Goal: Task Accomplishment & Management: Manage account settings

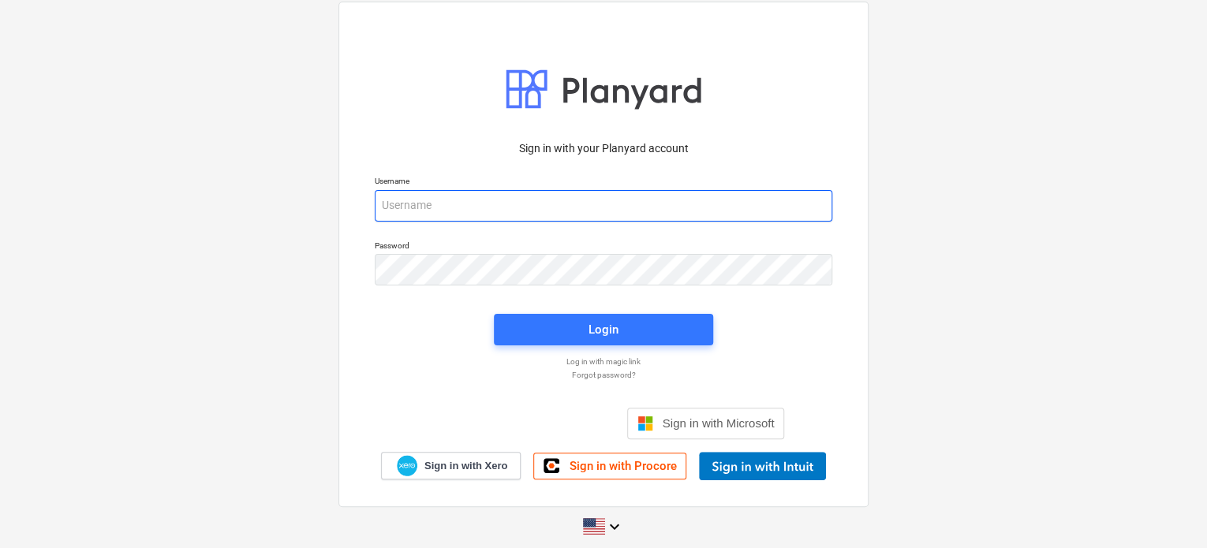
click at [395, 200] on input "email" at bounding box center [604, 206] width 458 height 32
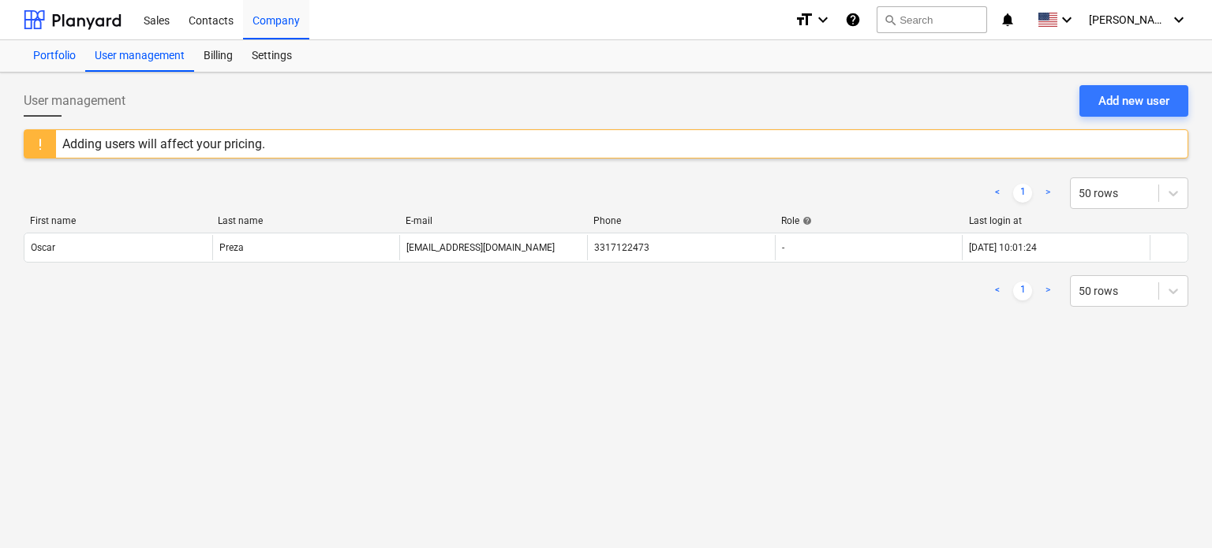
click at [45, 54] on div "Portfolio" at bounding box center [55, 56] width 62 height 32
click at [1027, 193] on link "1" at bounding box center [1022, 193] width 19 height 19
click at [1057, 26] on span at bounding box center [1048, 20] width 20 height 15
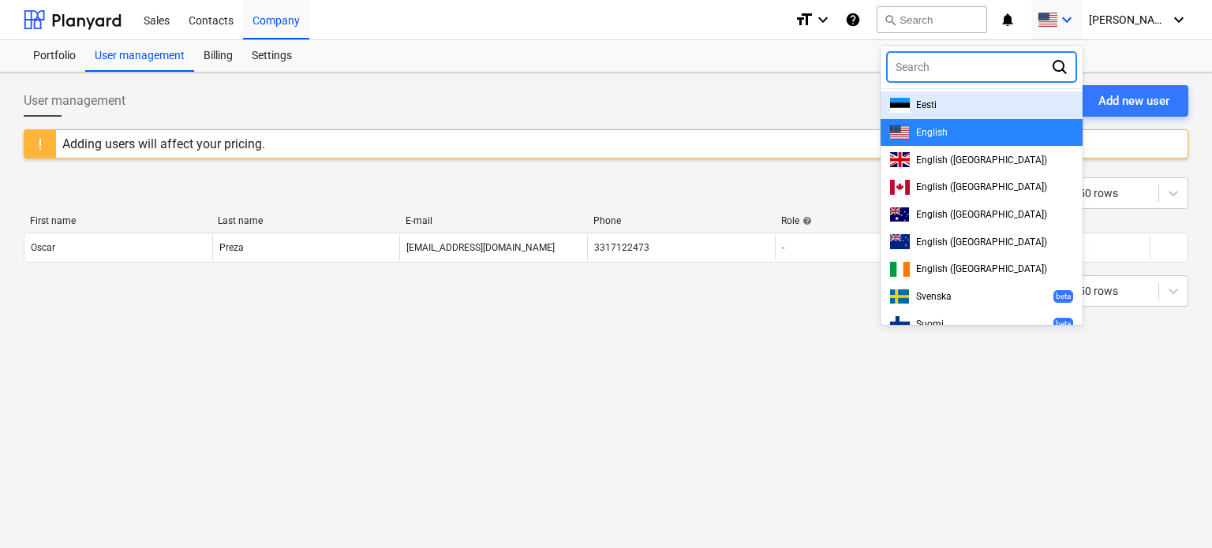
click at [972, 80] on div "Search" at bounding box center [981, 67] width 189 height 30
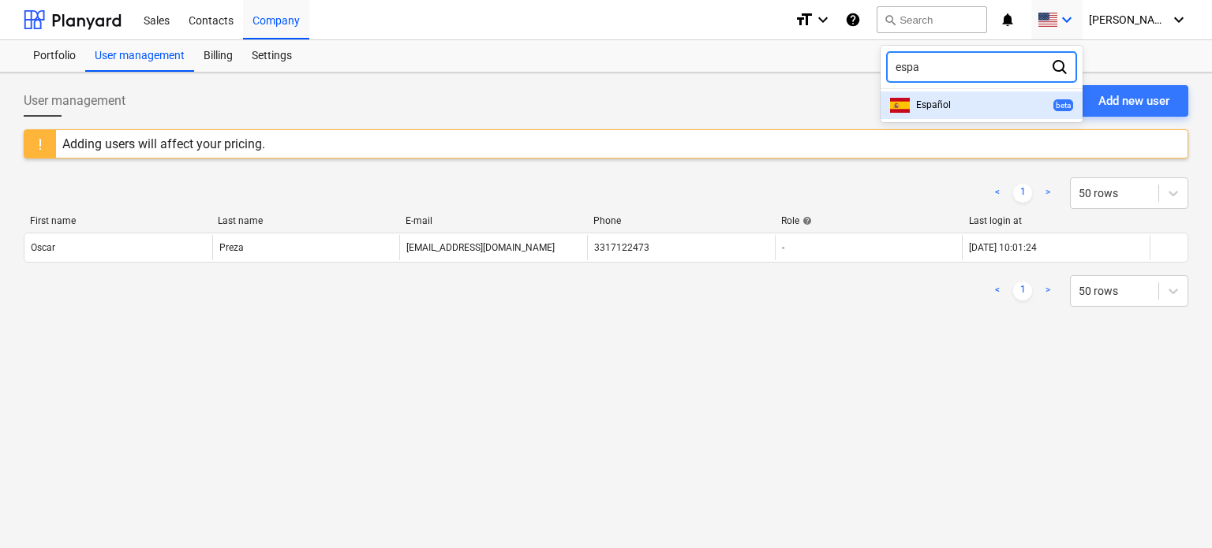
type input "espa"
click at [968, 84] on div "option [object Object] focused, 1 of 1. 1 result available for search term espa…" at bounding box center [982, 87] width 202 height 70
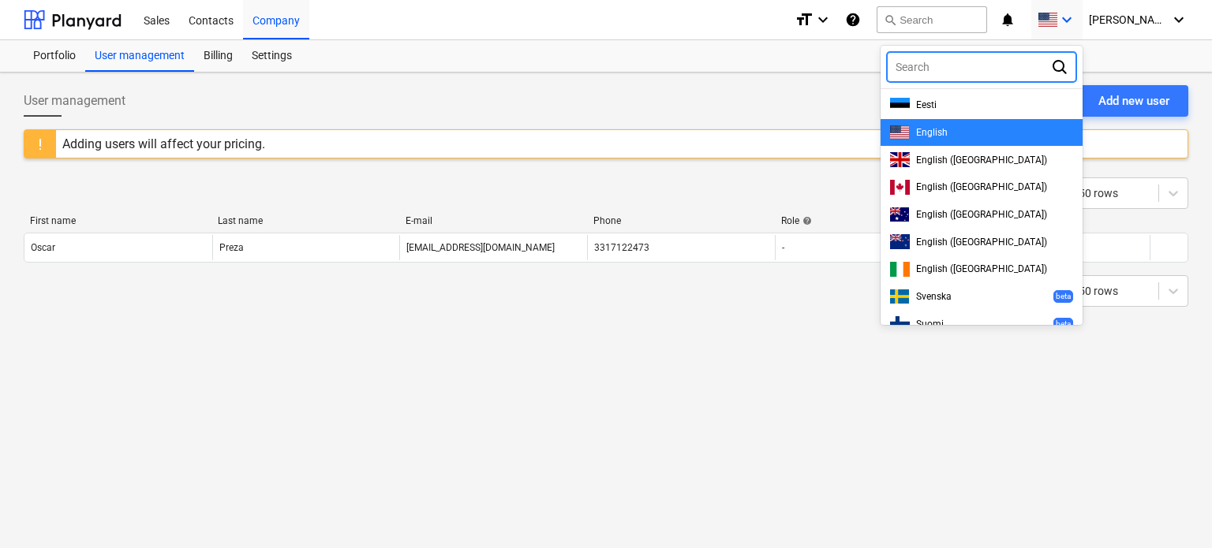
click at [971, 66] on div at bounding box center [969, 67] width 147 height 16
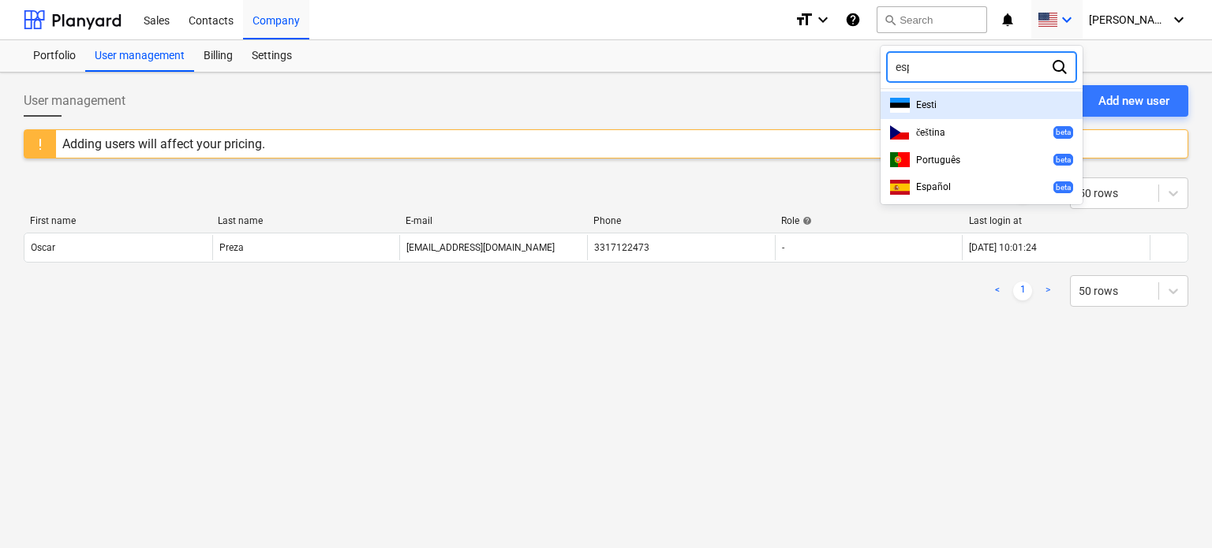
type input "espa"
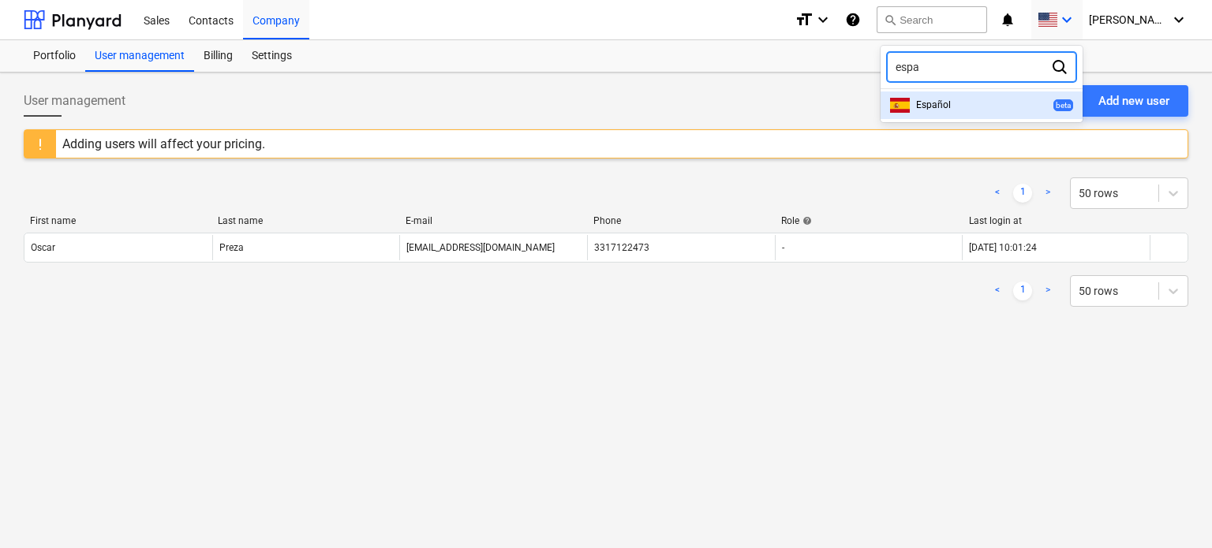
click at [982, 111] on div "Español beta" at bounding box center [981, 105] width 183 height 15
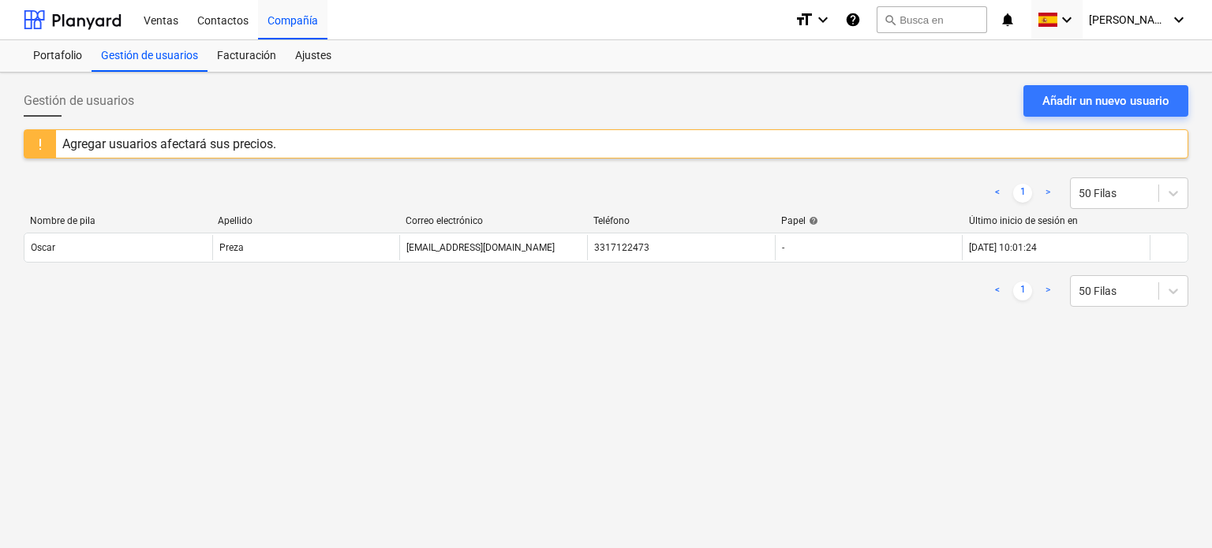
click at [420, 348] on div "Gestión de usuarios Añadir un nuevo usuario Agregar usuarios afectará sus preci…" at bounding box center [606, 311] width 1212 height 476
click at [124, 147] on div "Agregar usuarios afectará sus precios." at bounding box center [169, 144] width 214 height 15
click at [1120, 199] on div at bounding box center [1115, 193] width 72 height 16
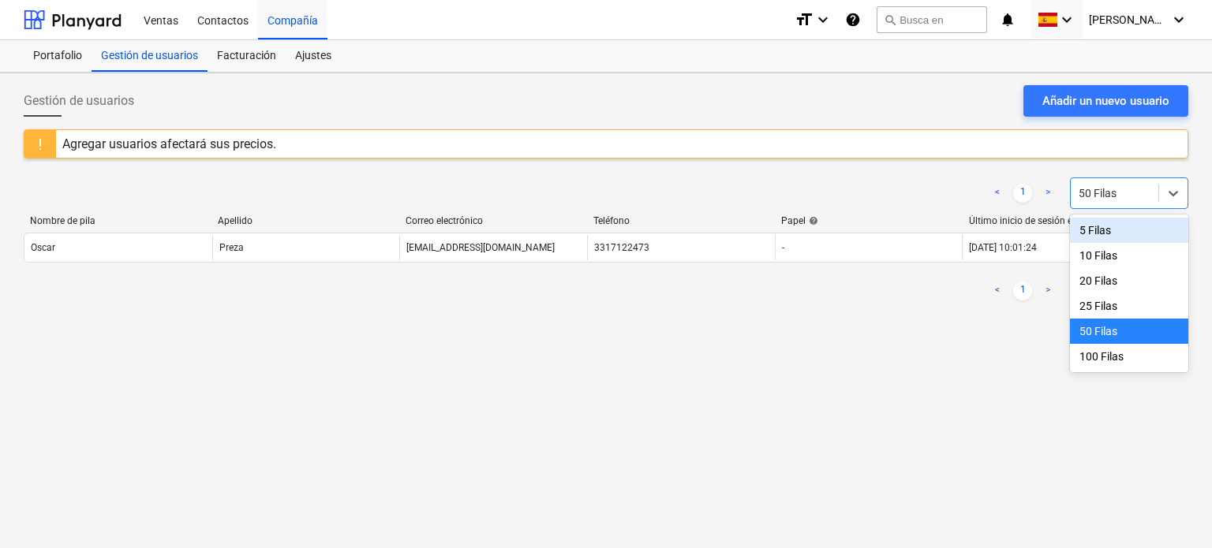
click at [968, 342] on div "Gestión de usuarios Añadir un nuevo usuario Agregar usuarios afectará sus preci…" at bounding box center [606, 311] width 1212 height 476
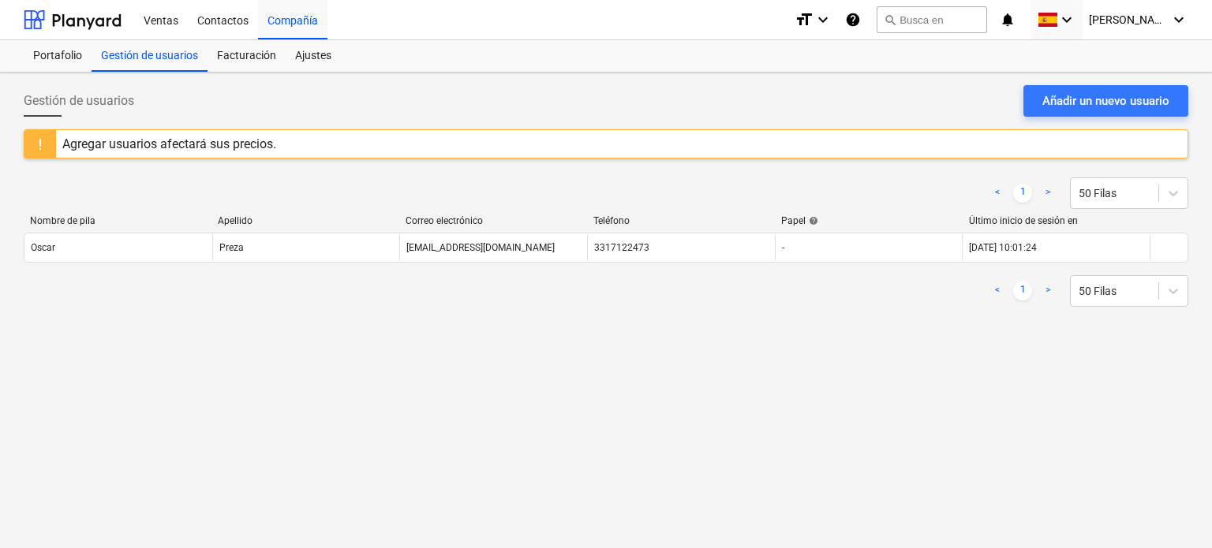
click at [1004, 226] on div "Nombre de pila Apellido Correo electrónico Teléfono Papel help Último inicio de…" at bounding box center [606, 223] width 1165 height 17
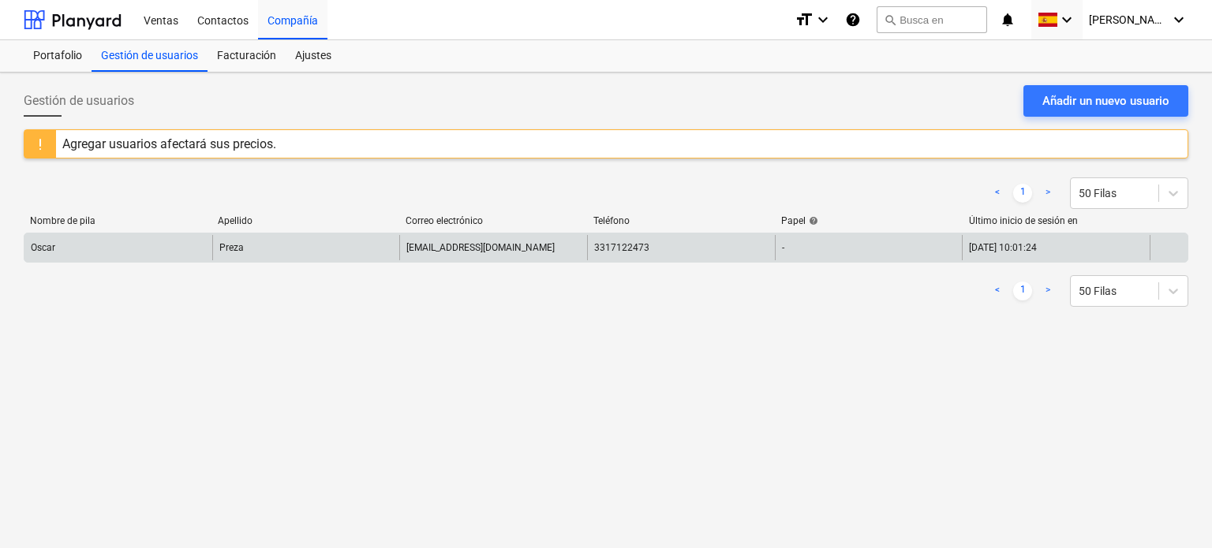
click at [1005, 238] on div "[DATE] 10:01:24" at bounding box center [1056, 247] width 188 height 25
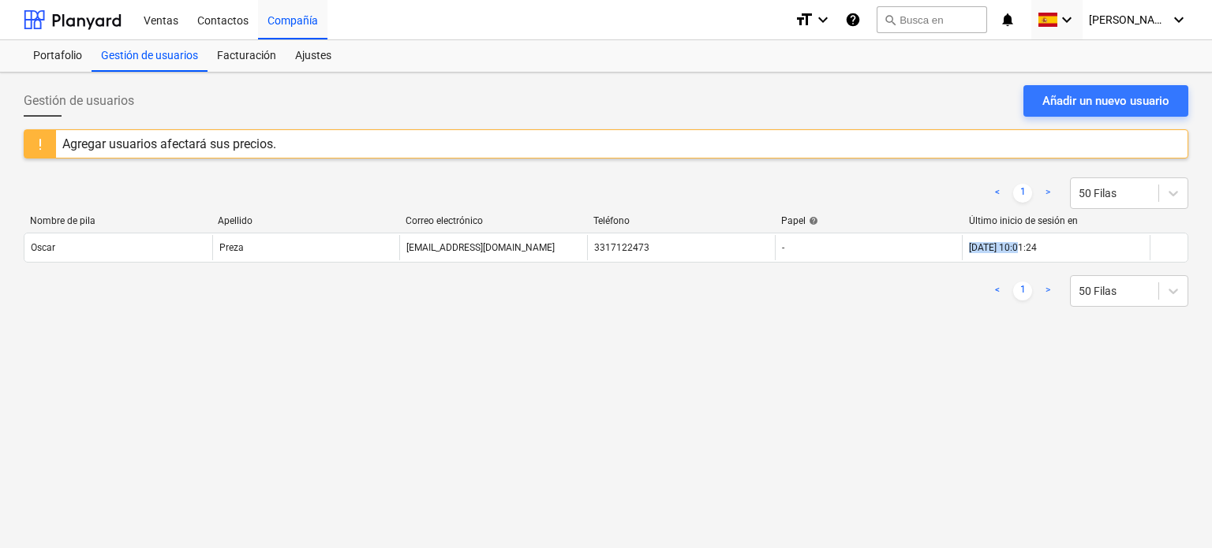
click at [1051, 192] on link ">" at bounding box center [1047, 193] width 19 height 19
click at [1046, 192] on link ">" at bounding box center [1047, 193] width 19 height 19
click at [947, 321] on div "< 1 > 50 Filas Nombre de pila Apellido Correo electrónico Teléfono Papel help Ú…" at bounding box center [606, 242] width 1165 height 167
click at [272, 62] on div "Facturación" at bounding box center [247, 56] width 78 height 32
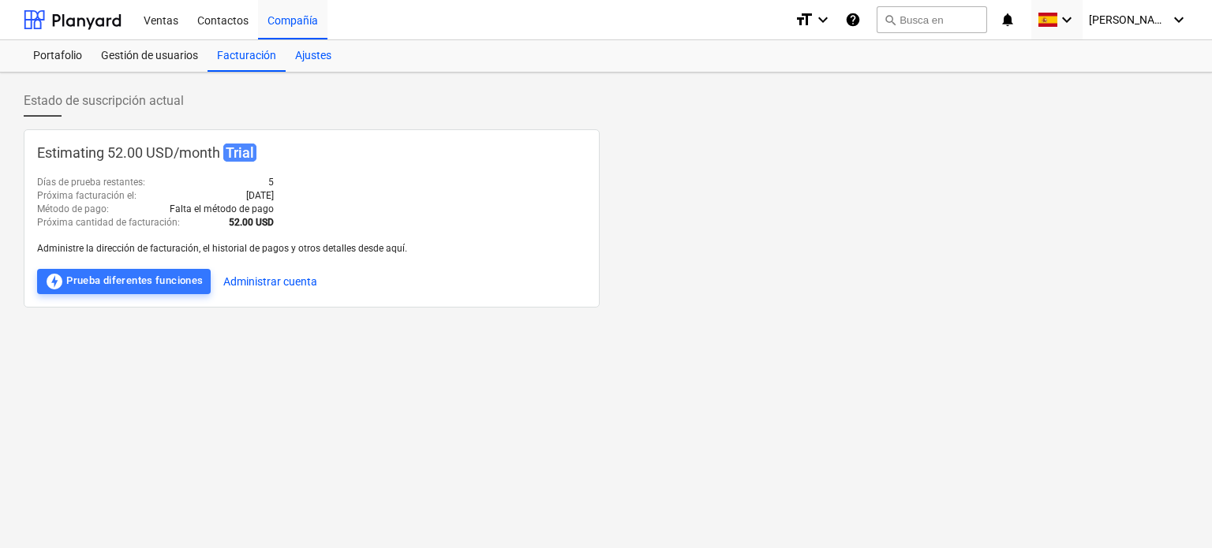
click at [311, 55] on div "Ajustes" at bounding box center [313, 56] width 55 height 32
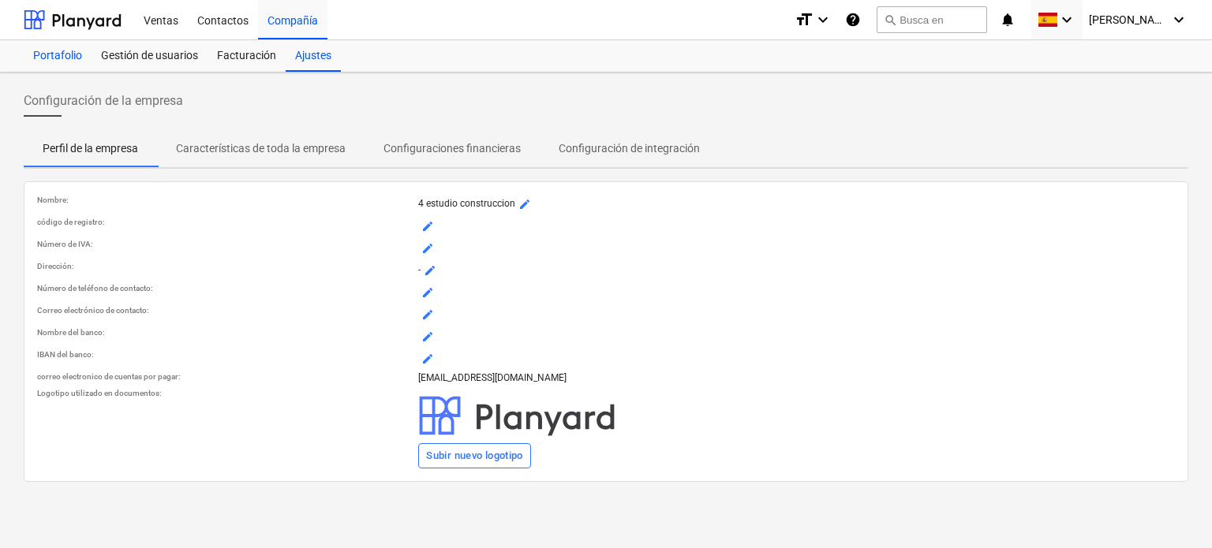
click at [57, 60] on div "Portafolio" at bounding box center [58, 56] width 68 height 32
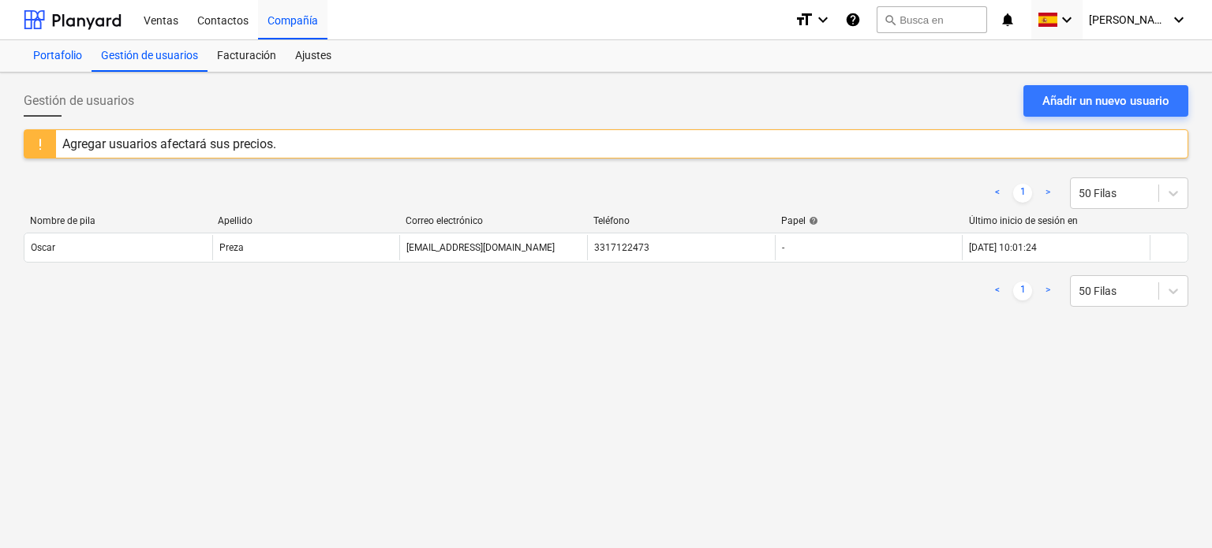
click at [46, 46] on div "Portafolio" at bounding box center [58, 56] width 68 height 32
click at [155, 58] on div "Gestión de usuarios" at bounding box center [150, 56] width 116 height 32
click at [245, 57] on div "Facturación" at bounding box center [247, 56] width 78 height 32
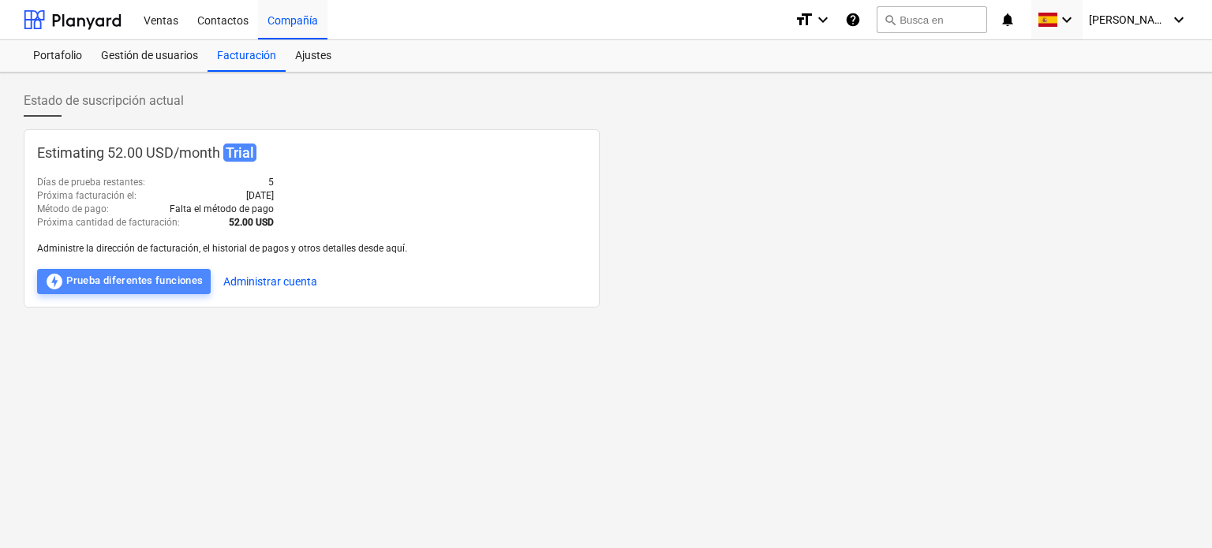
click at [140, 280] on div "offline_bolt Prueba diferentes funciones" at bounding box center [124, 281] width 158 height 19
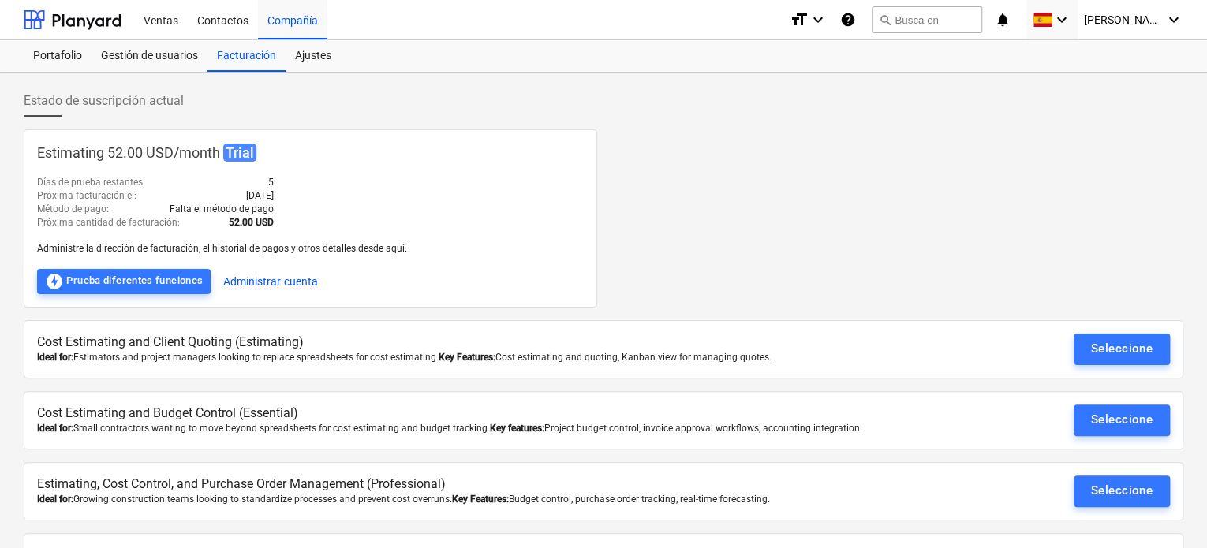
scroll to position [66, 0]
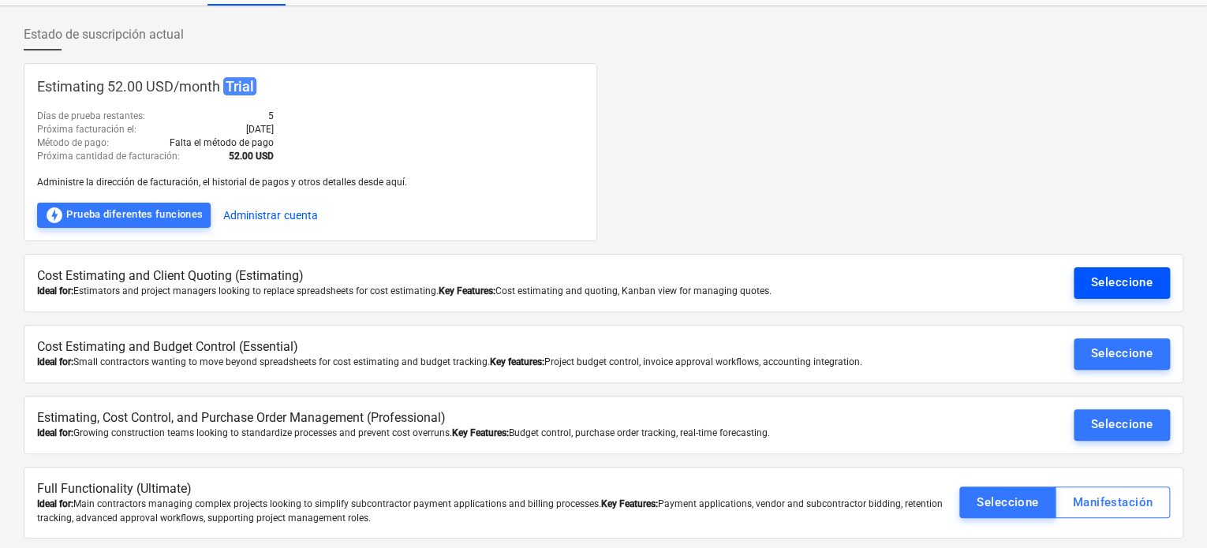
click at [1146, 287] on div "Seleccione" at bounding box center [1122, 282] width 62 height 21
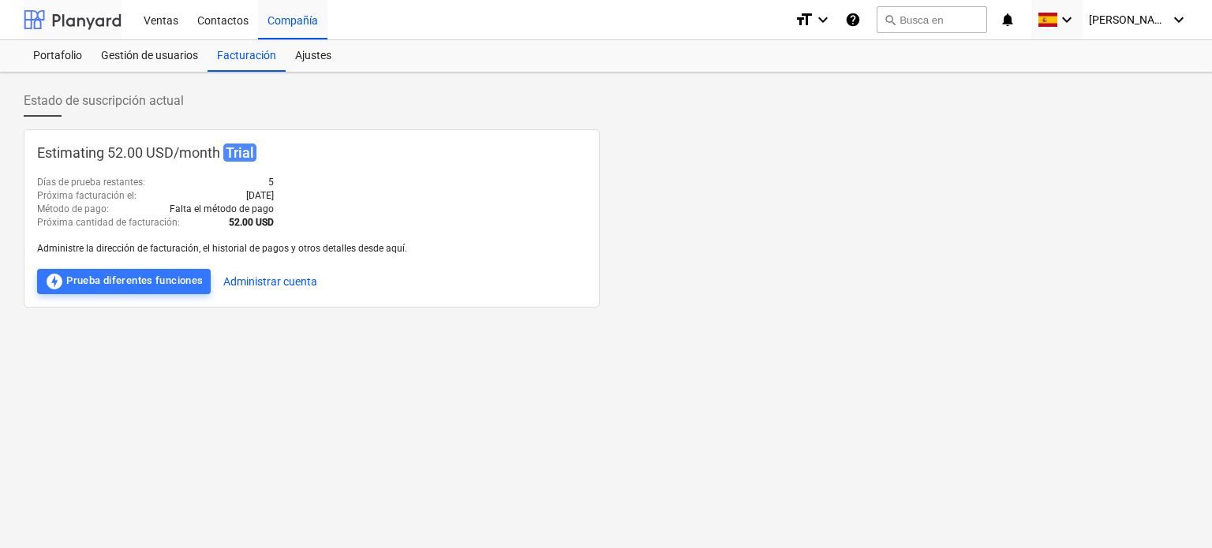
click at [66, 28] on div at bounding box center [73, 19] width 98 height 39
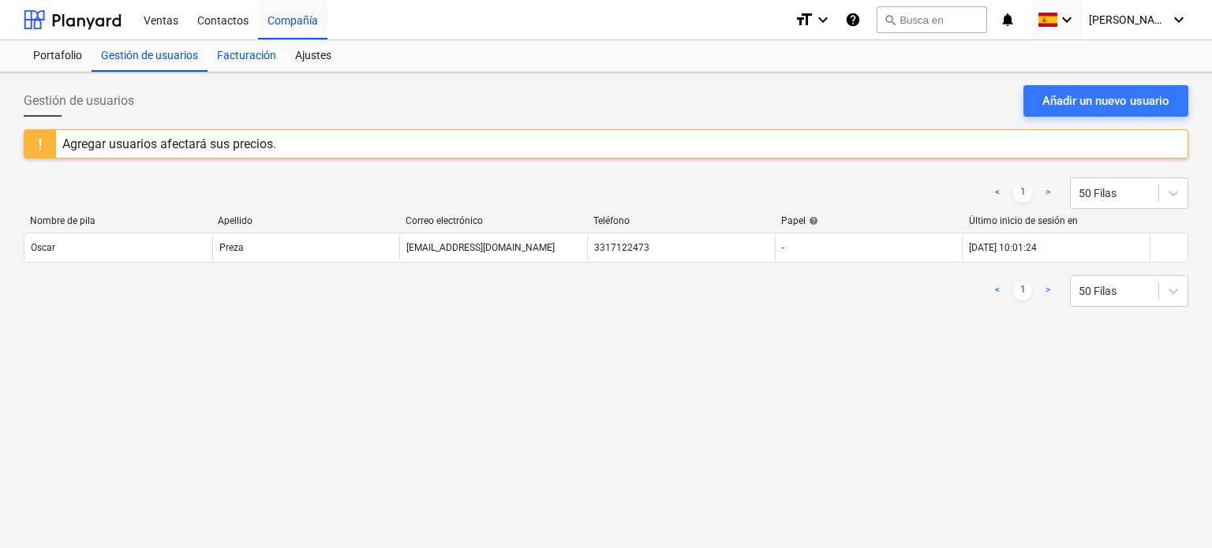
click at [215, 56] on div "Facturación" at bounding box center [247, 56] width 78 height 32
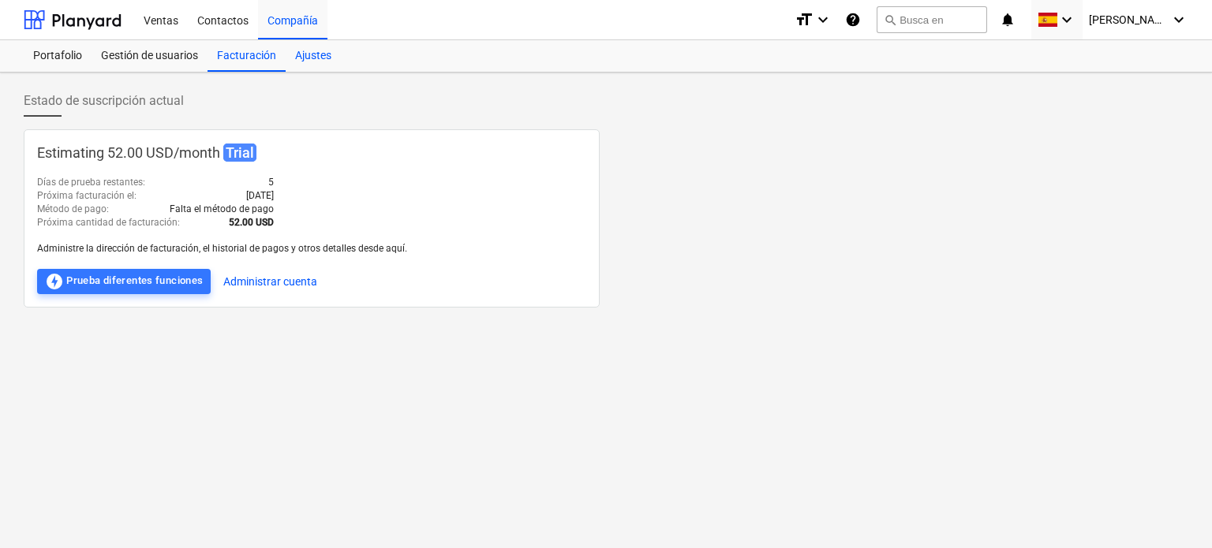
click at [309, 53] on div "Ajustes" at bounding box center [313, 56] width 55 height 32
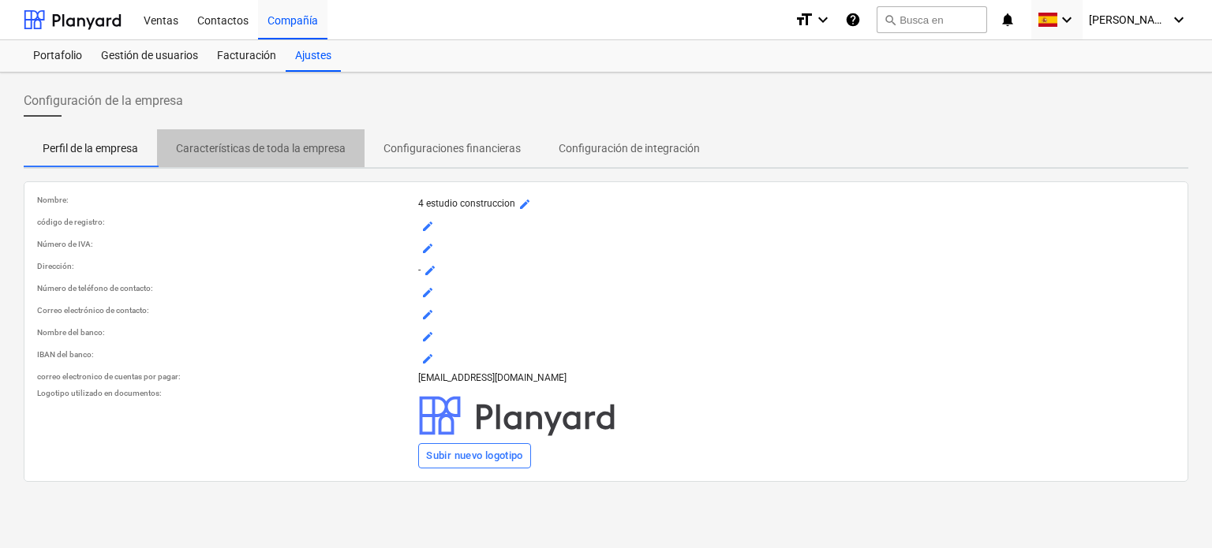
click at [283, 136] on span "Características de toda la empresa" at bounding box center [261, 149] width 208 height 26
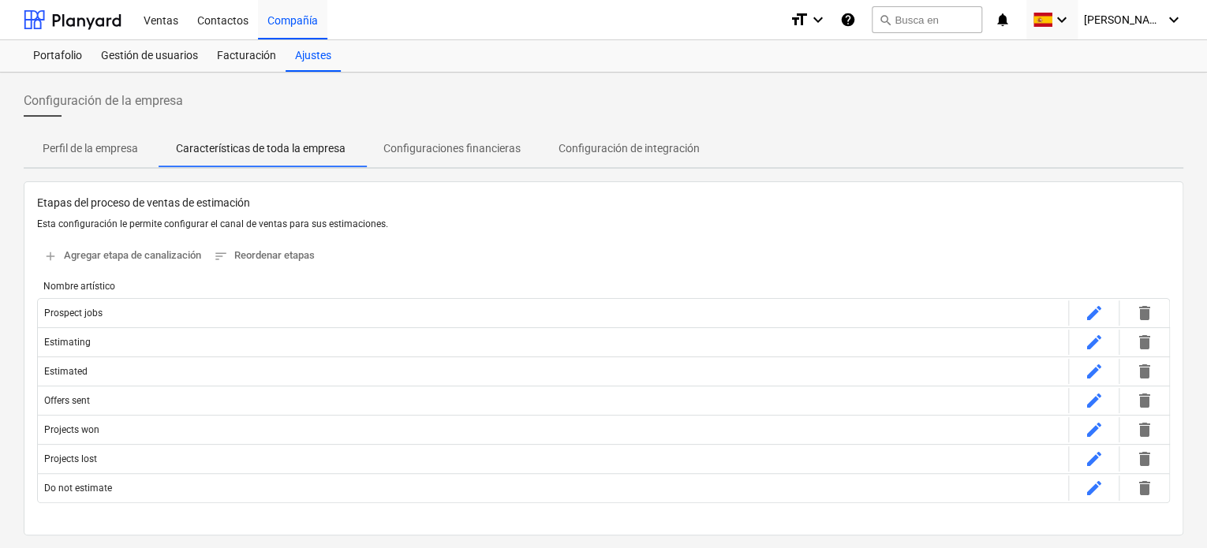
click at [447, 148] on p "Configuraciones financieras" at bounding box center [451, 148] width 137 height 17
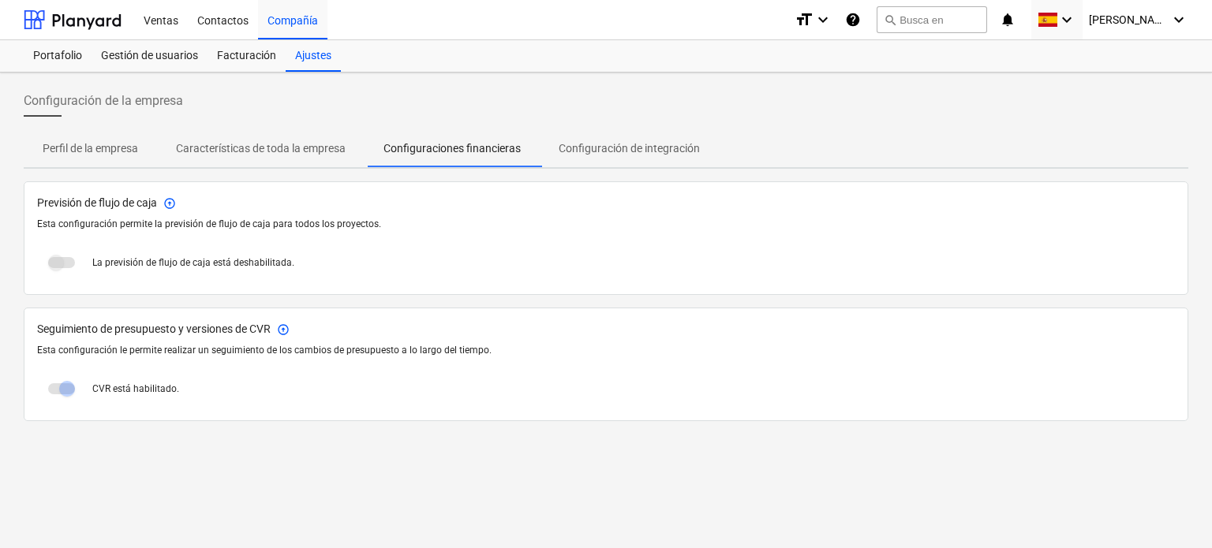
click at [589, 140] on p "Configuración de integración" at bounding box center [629, 148] width 141 height 17
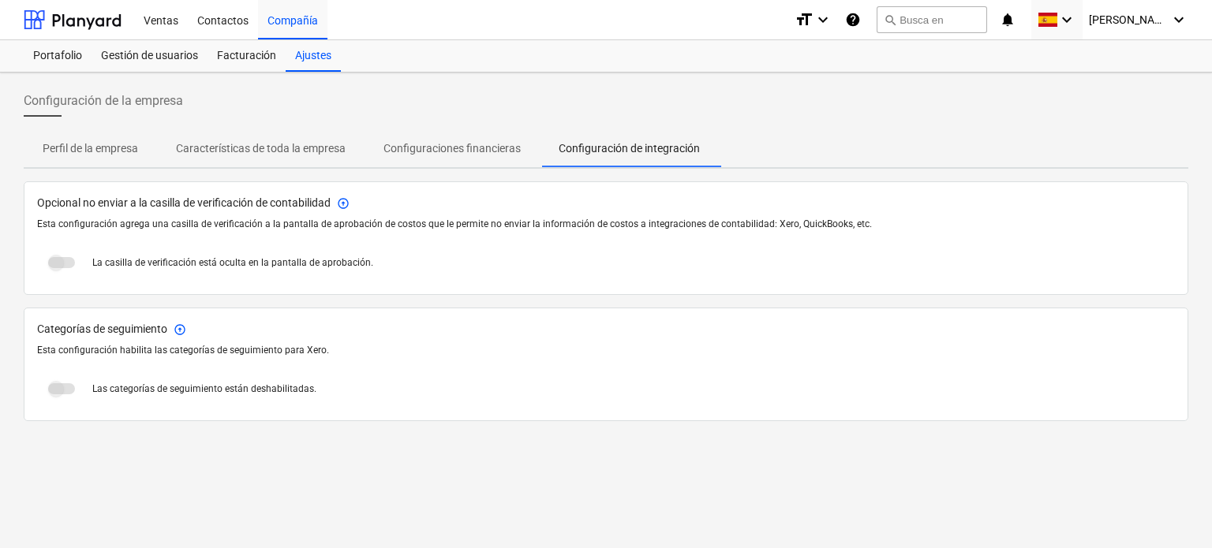
drag, startPoint x: 478, startPoint y: 148, endPoint x: 509, endPoint y: 143, distance: 31.1
click at [490, 148] on p "Configuraciones financieras" at bounding box center [451, 148] width 137 height 17
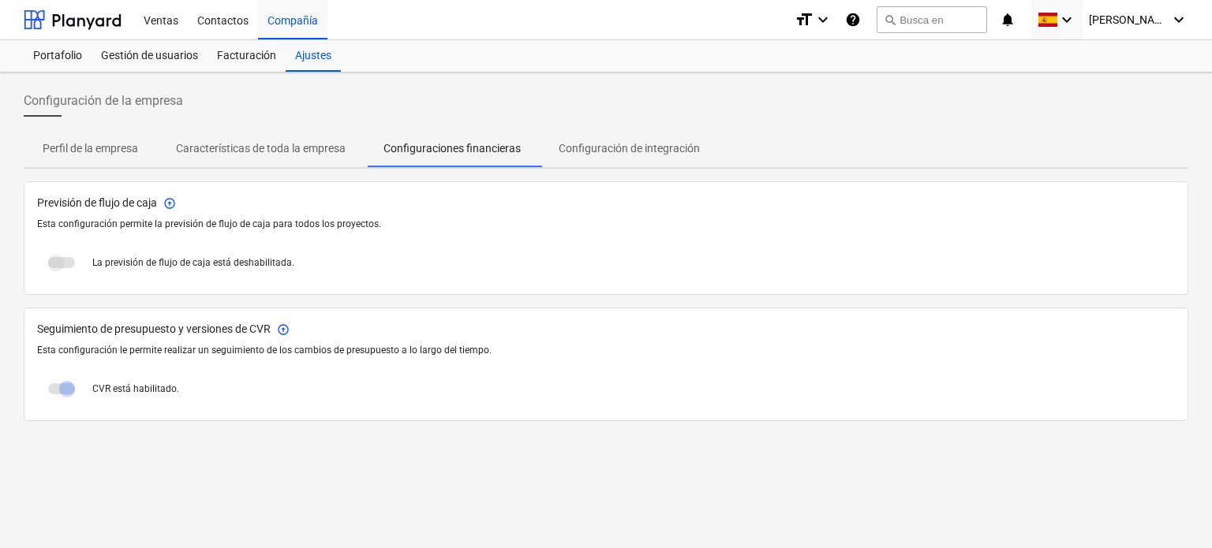
drag, startPoint x: 290, startPoint y: 170, endPoint x: 261, endPoint y: 162, distance: 29.5
click at [290, 168] on div "Configuración de la empresa Perfil de la empresa Características de toda la emp…" at bounding box center [606, 311] width 1212 height 476
click at [211, 160] on button "Características de toda la empresa" at bounding box center [261, 148] width 208 height 38
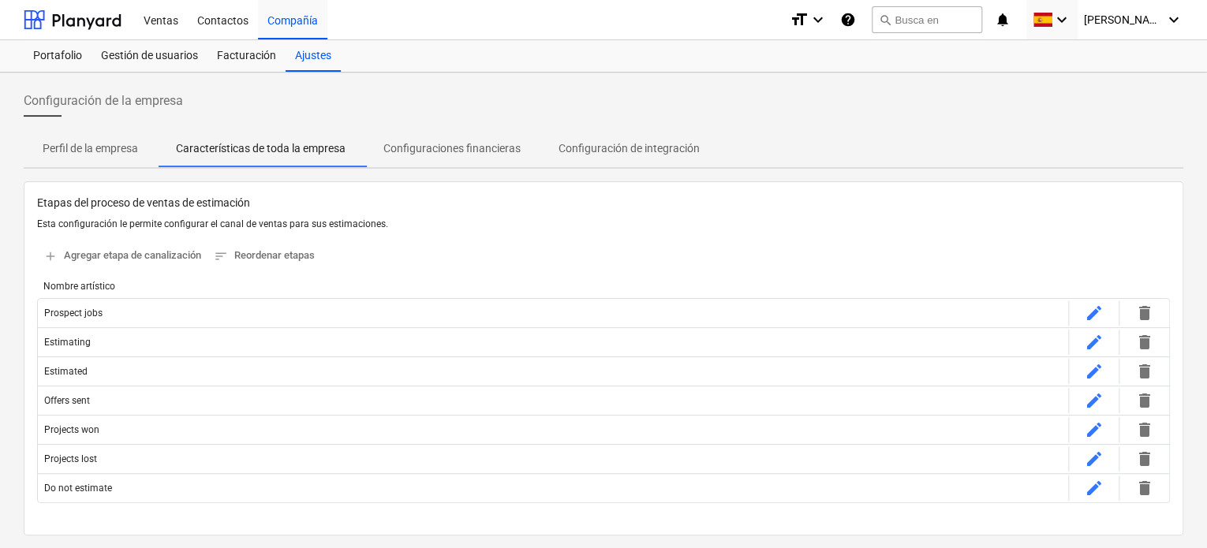
drag, startPoint x: 165, startPoint y: 151, endPoint x: 138, endPoint y: 153, distance: 26.9
click at [164, 151] on span "Características de toda la empresa" at bounding box center [261, 149] width 208 height 26
click at [124, 154] on p "Perfil de la empresa" at bounding box center [90, 148] width 95 height 17
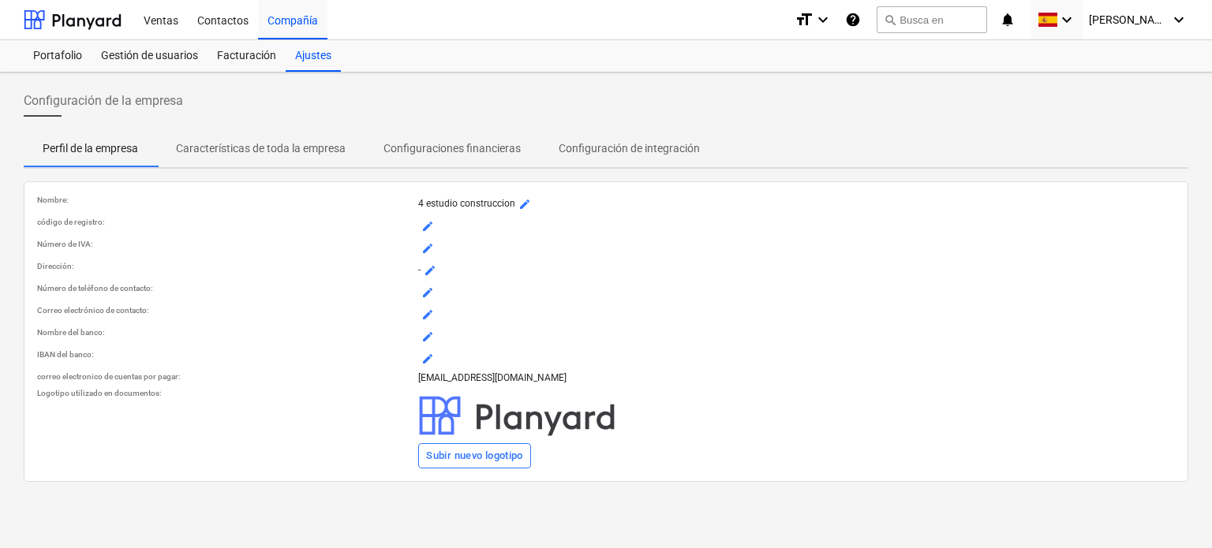
click at [589, 136] on span "Configuración de integración" at bounding box center [629, 149] width 179 height 26
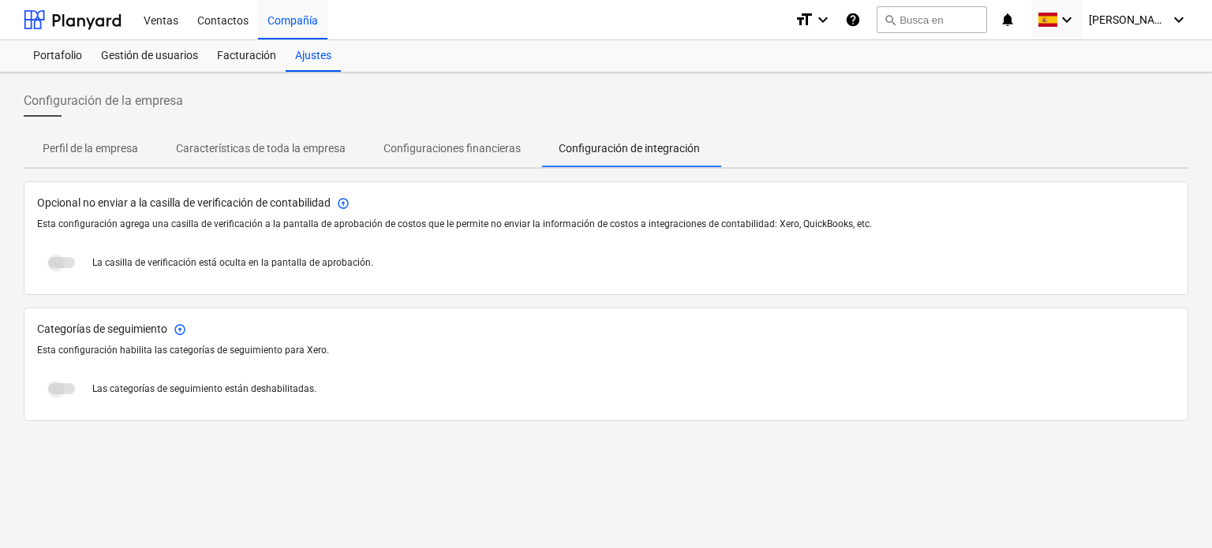
click at [415, 132] on button "Configuraciones financieras" at bounding box center [452, 148] width 175 height 38
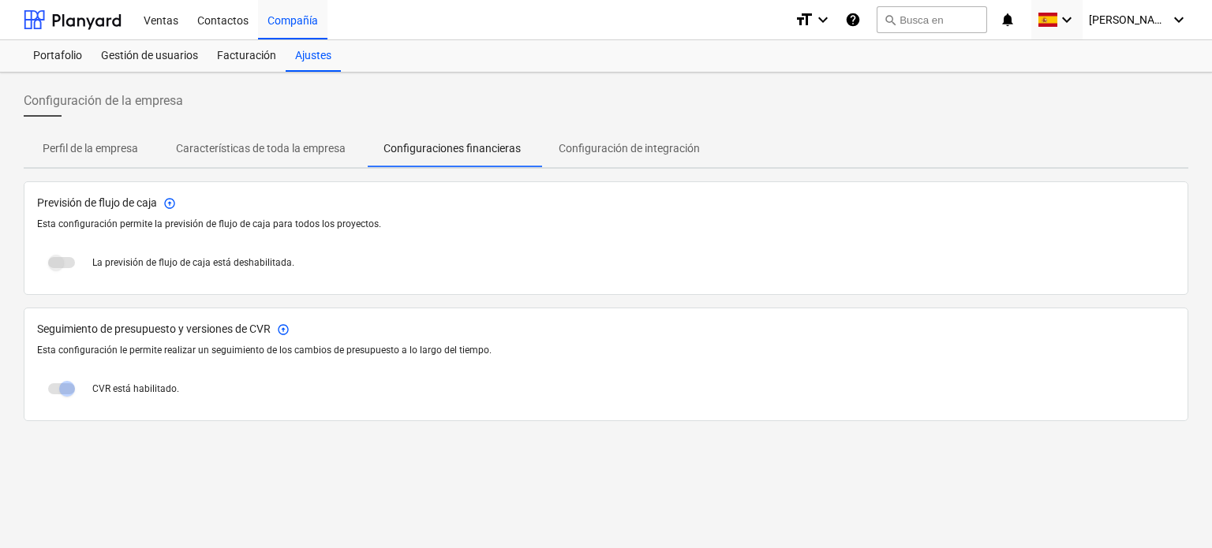
click at [285, 146] on p "Características de toda la empresa" at bounding box center [261, 148] width 170 height 17
